Goal: Task Accomplishment & Management: Use online tool/utility

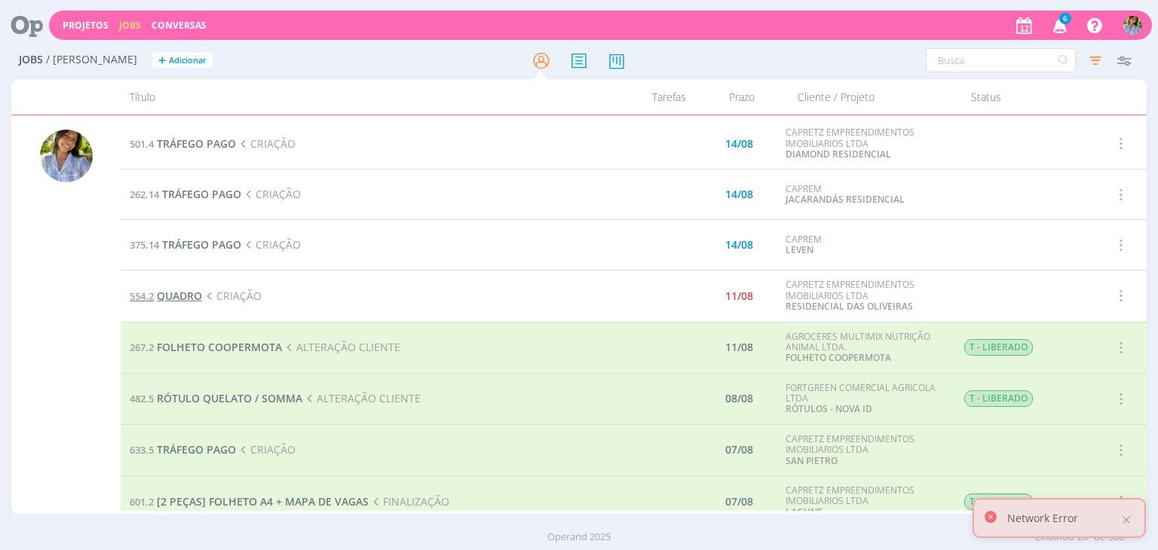
click at [178, 299] on span "QUADRO" at bounding box center [179, 296] width 45 height 14
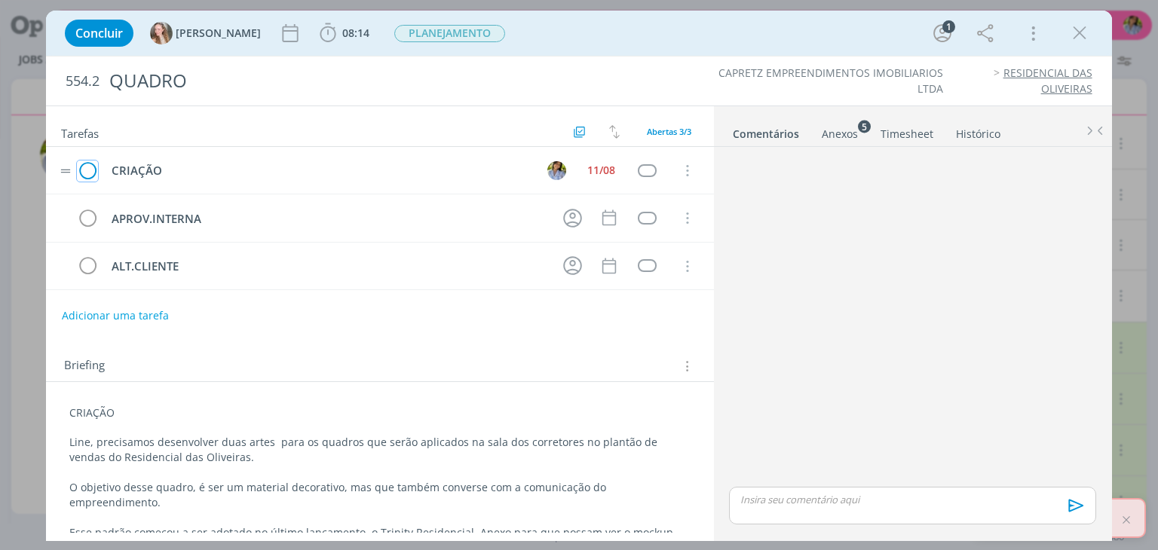
click at [84, 167] on icon "dialog" at bounding box center [87, 171] width 21 height 23
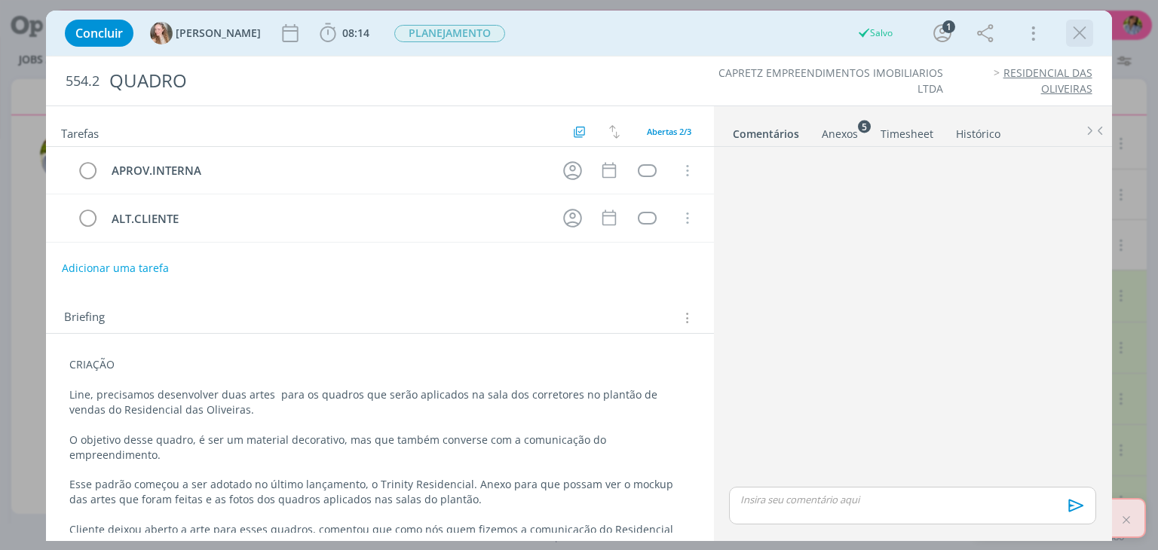
click at [1077, 35] on icon "dialog" at bounding box center [1080, 33] width 23 height 23
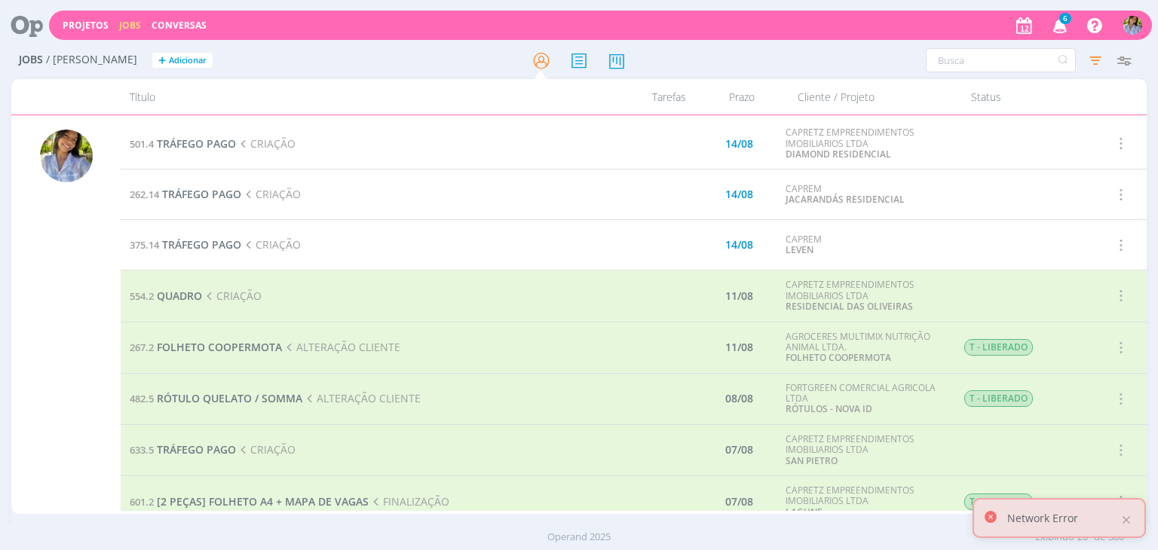
click at [1058, 25] on icon "button" at bounding box center [1060, 25] width 26 height 26
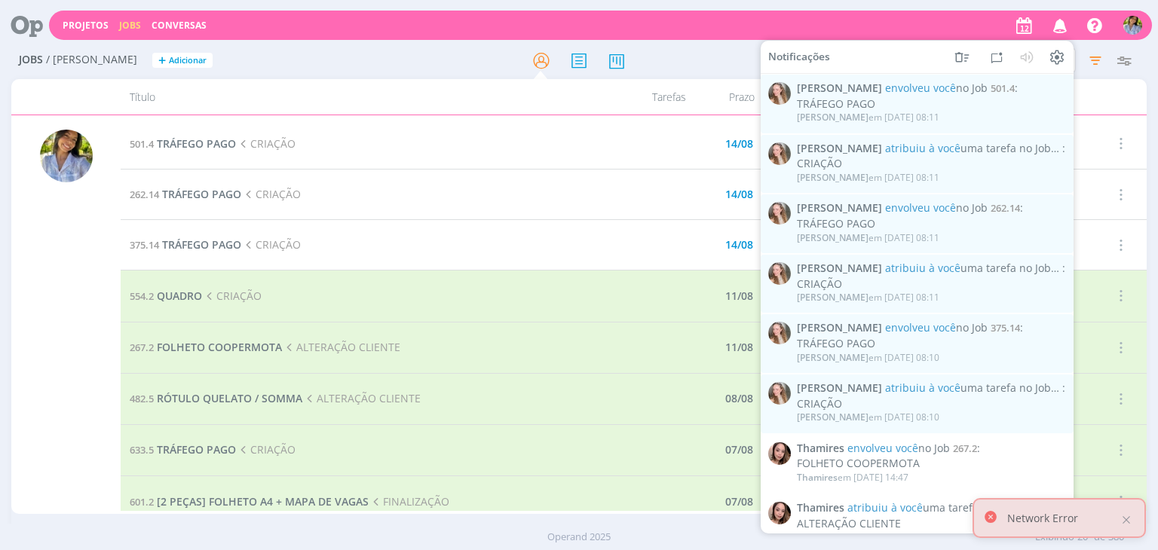
click at [1058, 25] on icon "button" at bounding box center [1060, 25] width 26 height 26
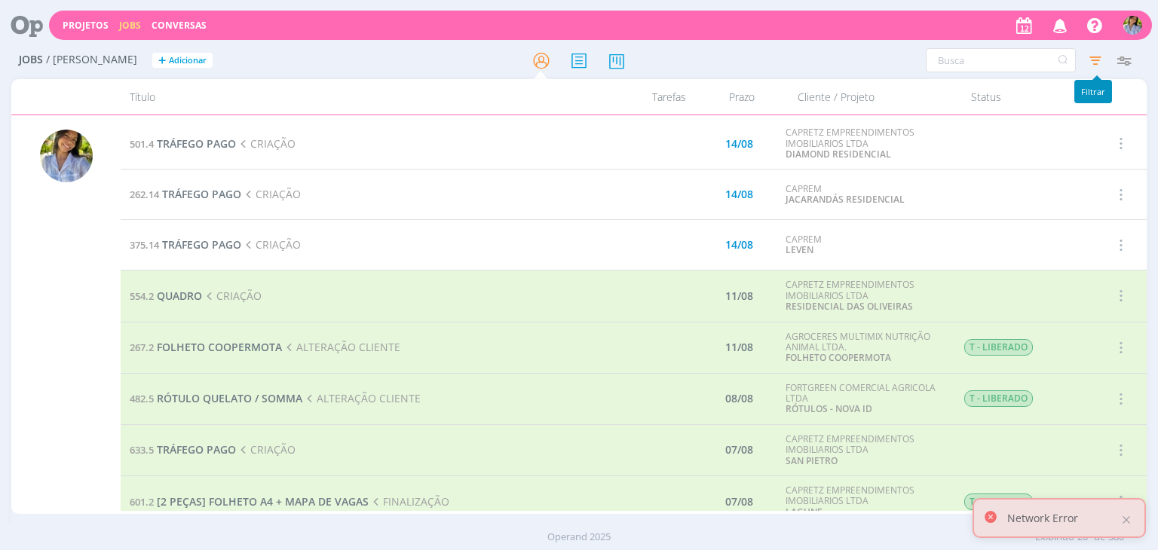
click at [1101, 62] on icon "button" at bounding box center [1095, 60] width 27 height 27
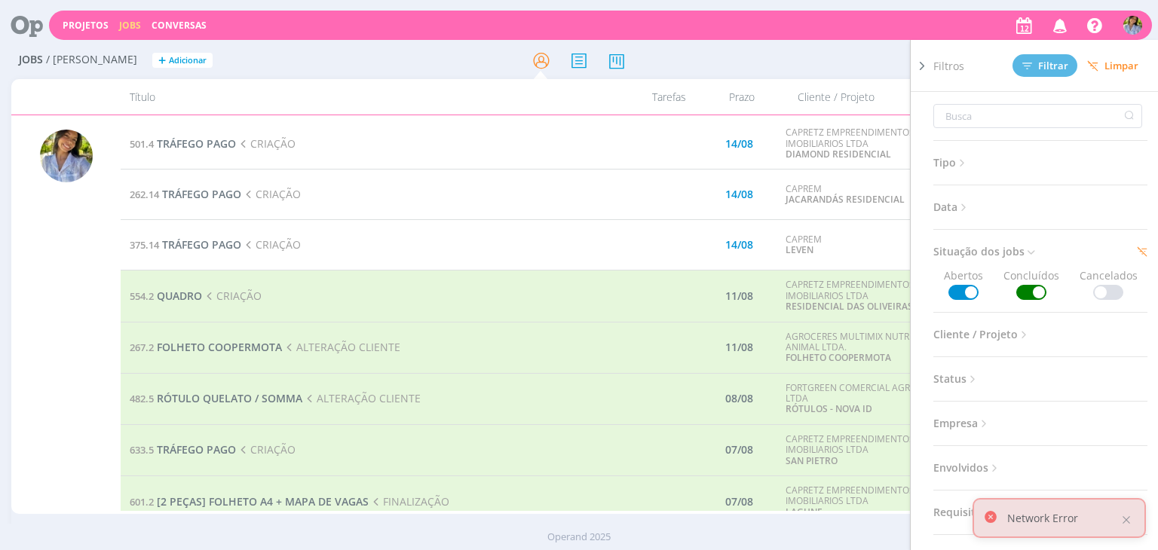
click at [1033, 287] on span at bounding box center [1032, 292] width 30 height 15
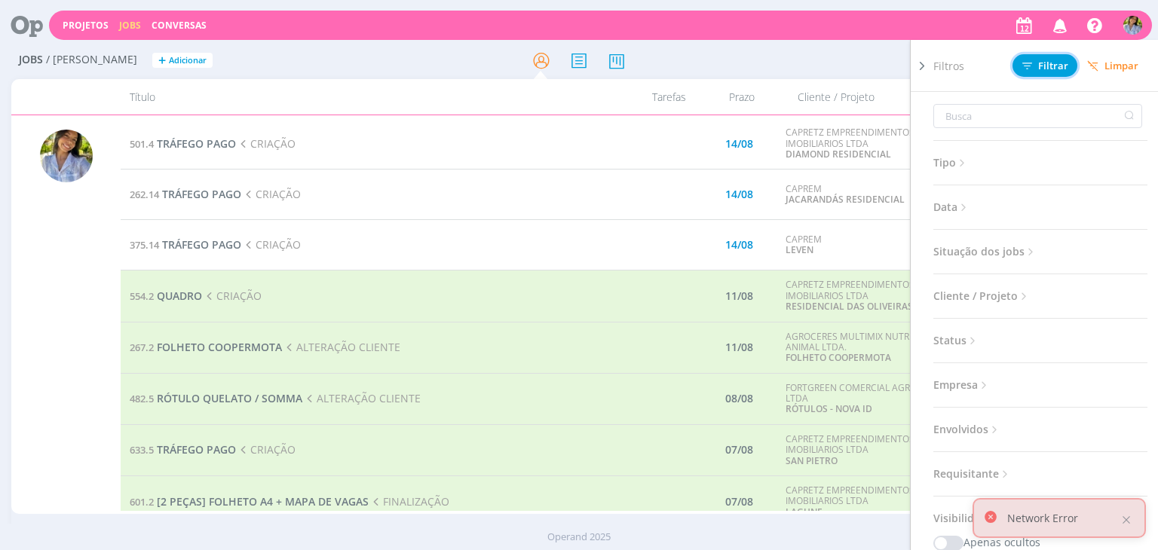
click at [1036, 67] on span "Filtrar" at bounding box center [1046, 66] width 46 height 10
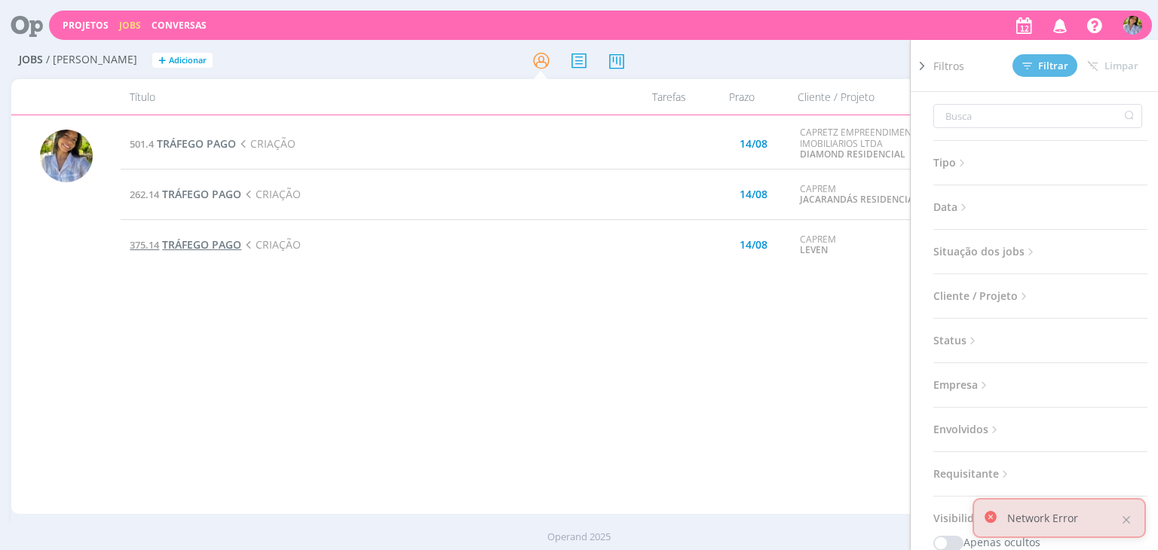
click at [207, 248] on span "TRÁFEGO PAGO" at bounding box center [201, 245] width 79 height 14
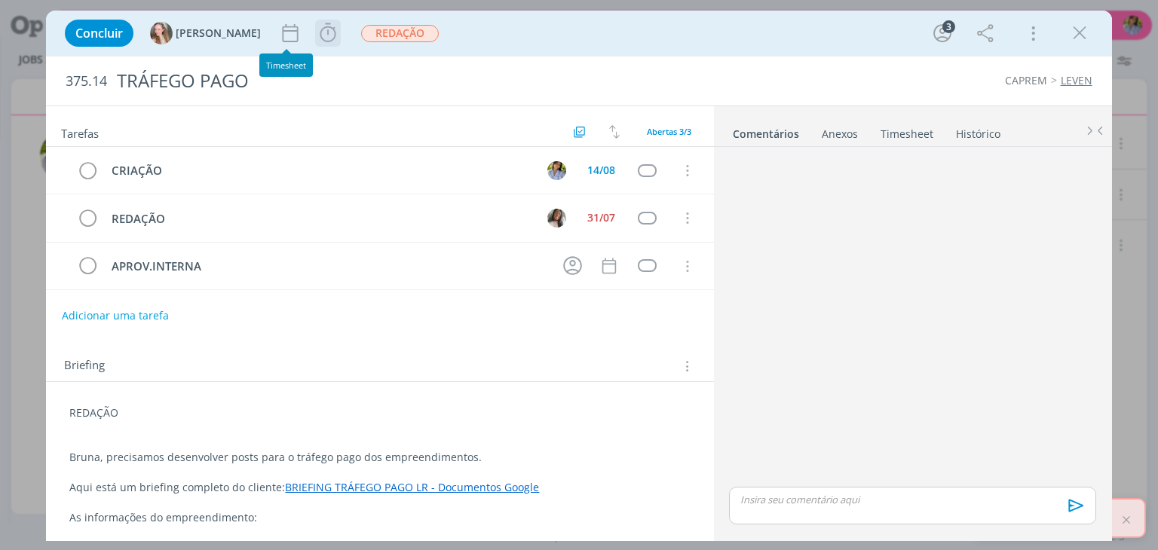
click at [320, 31] on icon "dialog" at bounding box center [328, 32] width 16 height 19
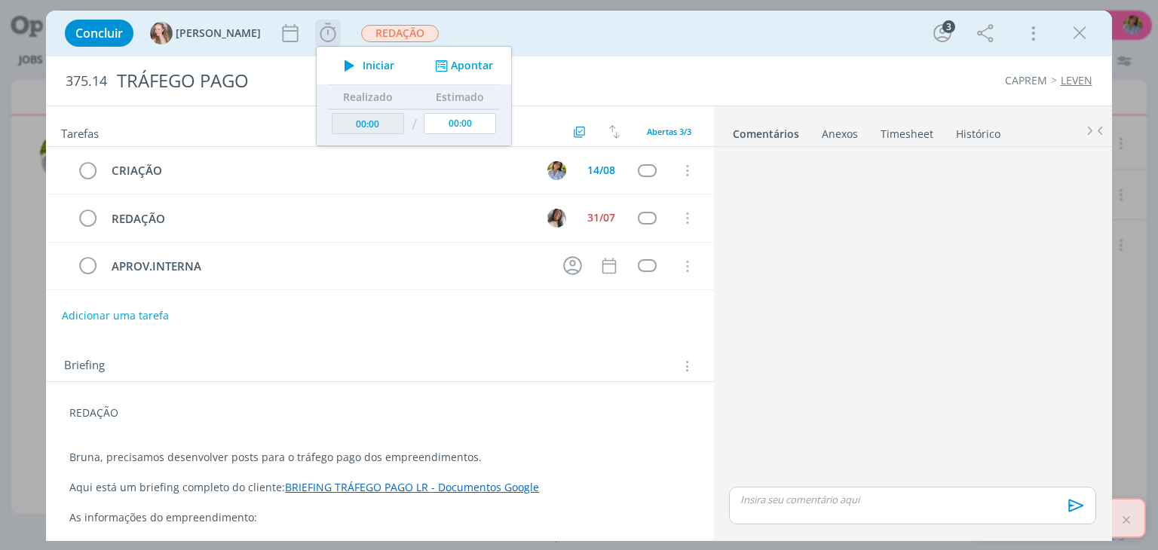
click at [363, 66] on span "Iniciar" at bounding box center [379, 65] width 32 height 11
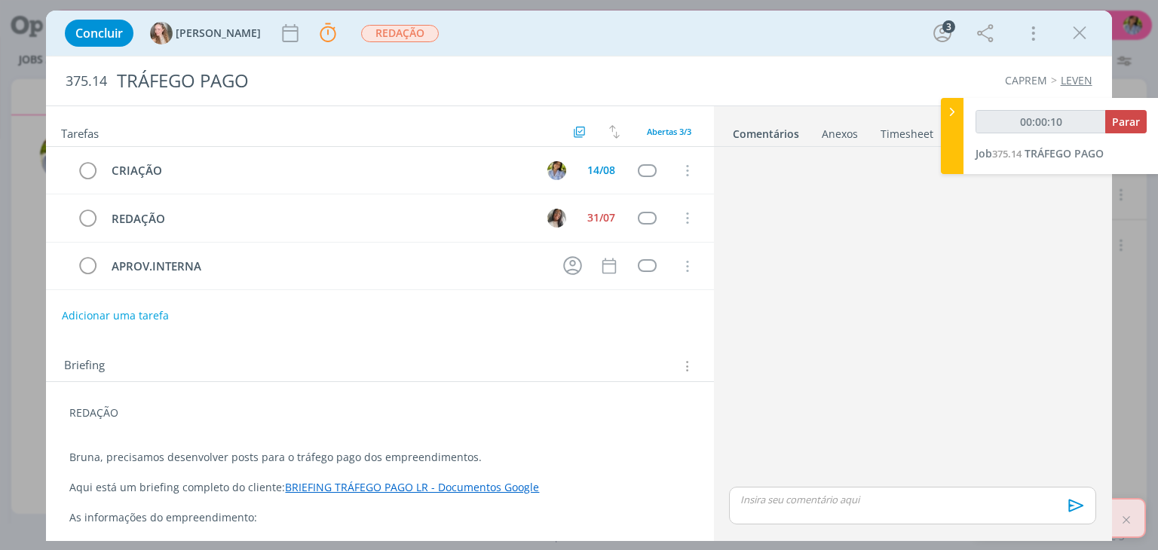
click at [457, 487] on link "BRIEFING TRÁFEGO PAGO LR - Documentos Google" at bounding box center [412, 487] width 254 height 14
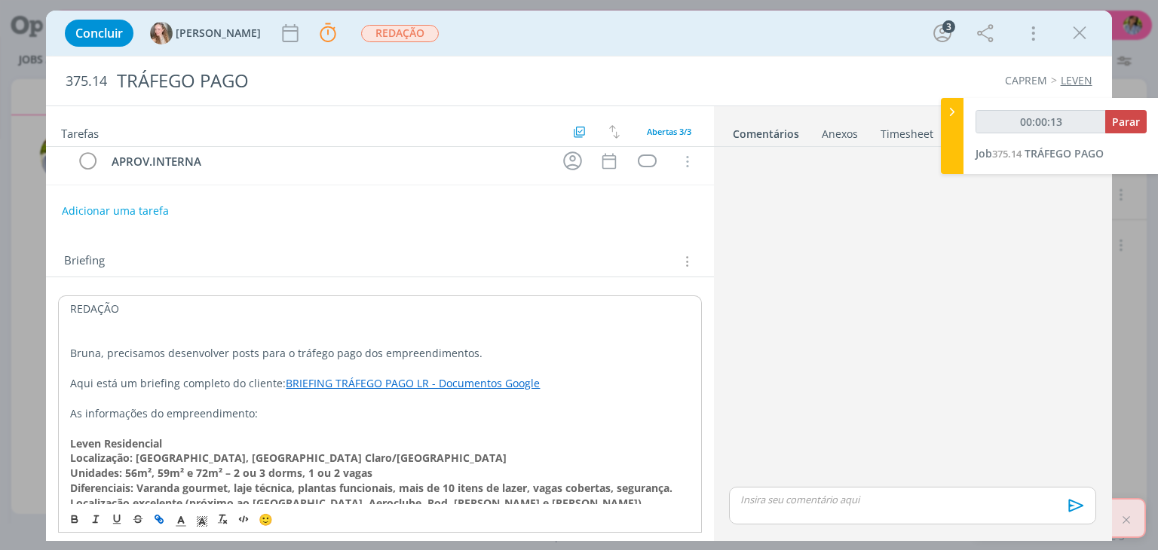
scroll to position [120, 0]
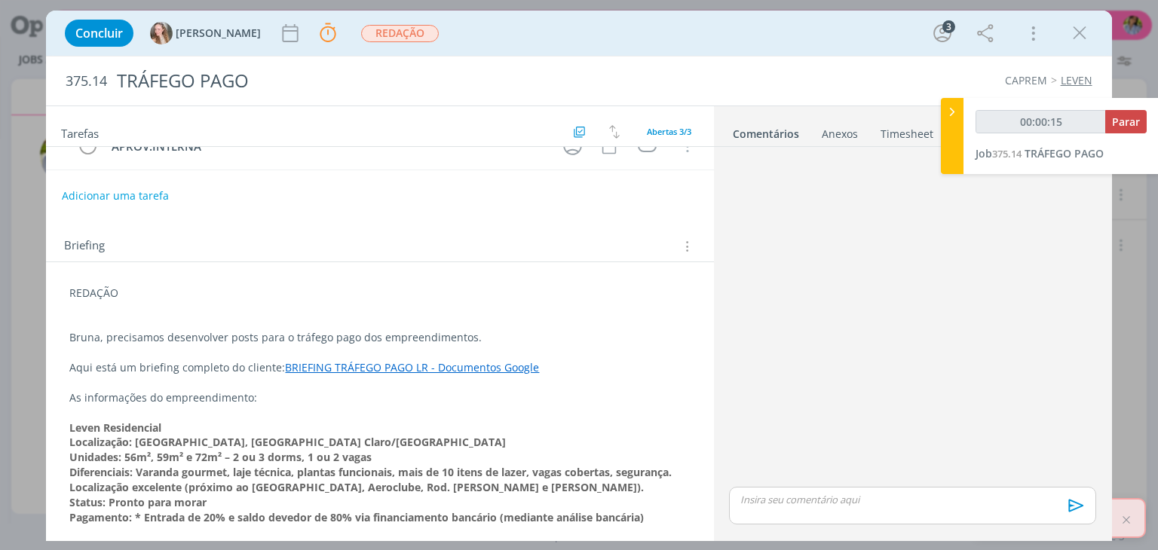
click at [901, 130] on link "Timesheet" at bounding box center [907, 131] width 54 height 22
click at [901, 130] on link "Timesheet" at bounding box center [905, 131] width 55 height 22
click at [840, 132] on div "Anexos 0" at bounding box center [838, 134] width 36 height 15
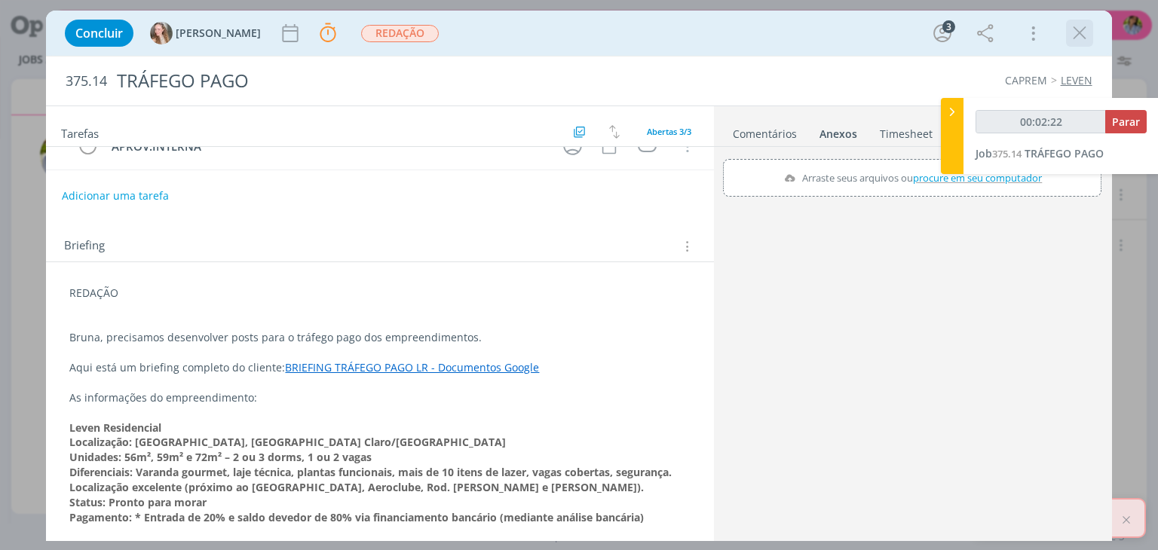
click at [1083, 41] on icon "dialog" at bounding box center [1080, 33] width 23 height 23
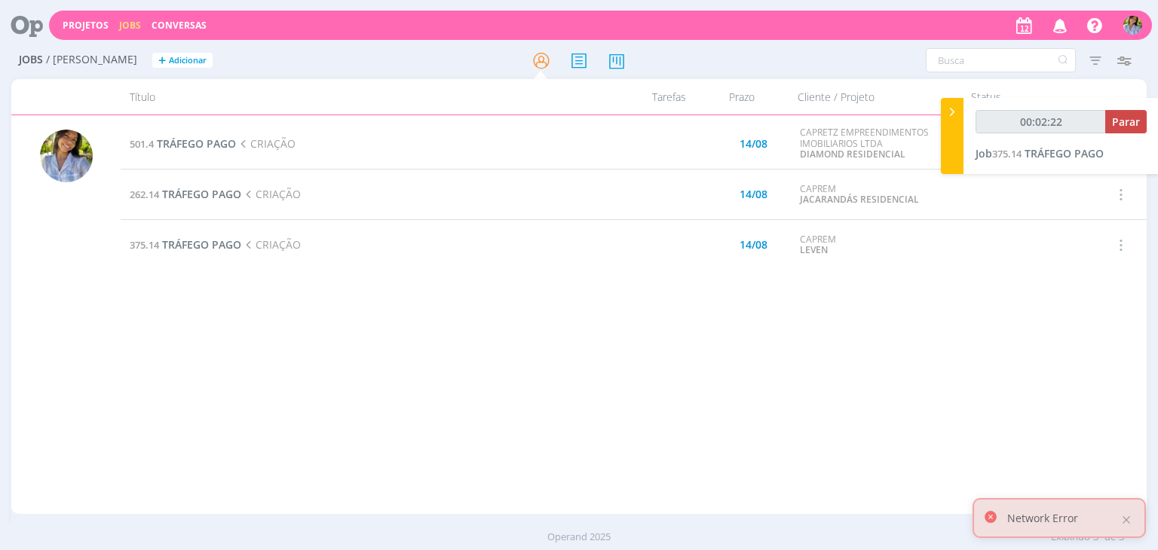
click at [1083, 41] on div at bounding box center [579, 275] width 1158 height 550
type input "00:56:25"
